Goal: Navigation & Orientation: Find specific page/section

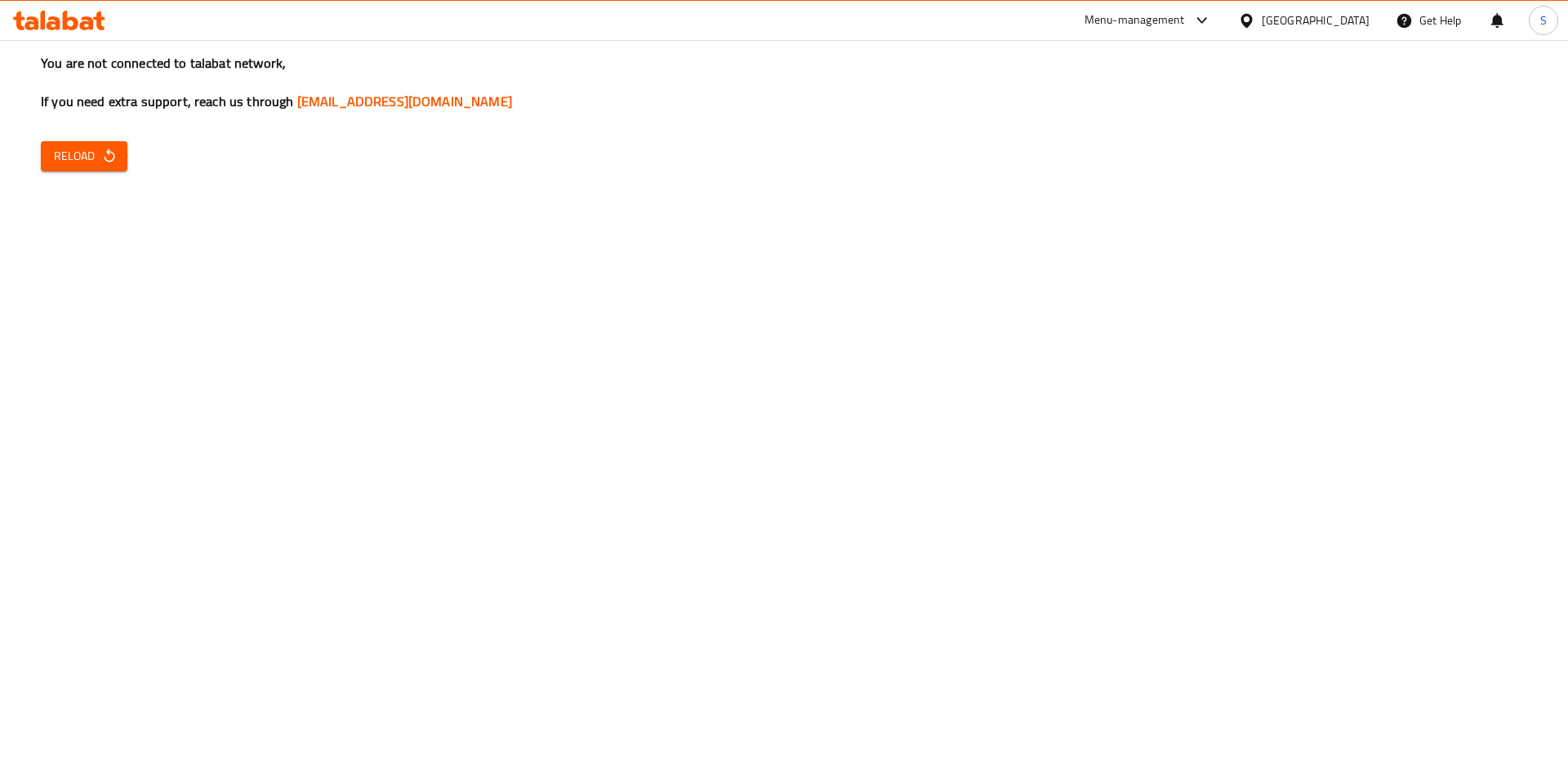
click at [76, 133] on div "You are not connected to talabat network, If you need extra support, reach us t…" at bounding box center [784, 386] width 1568 height 773
click at [76, 152] on span "Reload" at bounding box center [84, 156] width 60 height 20
click at [97, 159] on span "Reload" at bounding box center [84, 156] width 60 height 20
click at [71, 24] on icon at bounding box center [58, 20] width 92 height 19
